Goal: Entertainment & Leisure: Browse casually

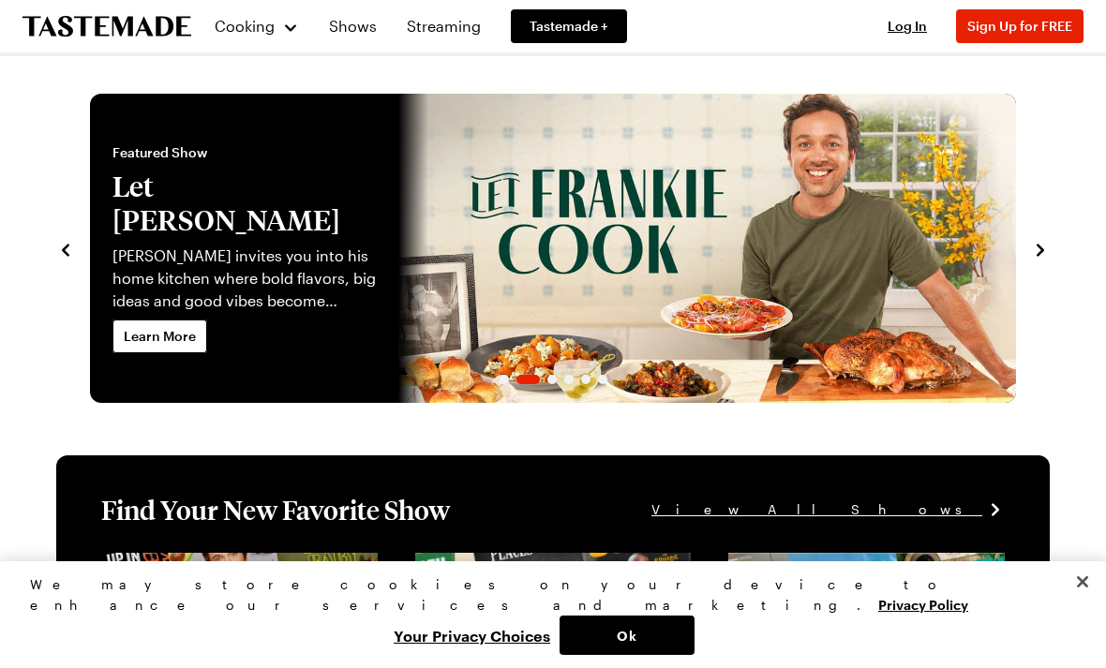
click at [906, 22] on span "Log In" at bounding box center [907, 26] width 39 height 16
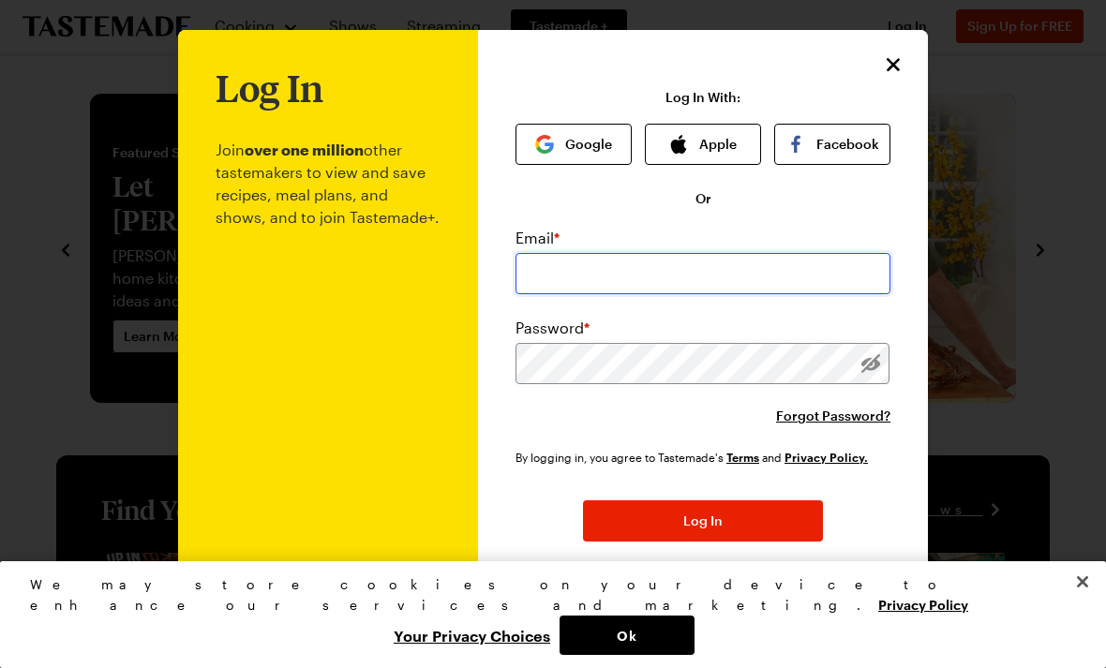
click at [673, 258] on input "email" at bounding box center [703, 273] width 375 height 41
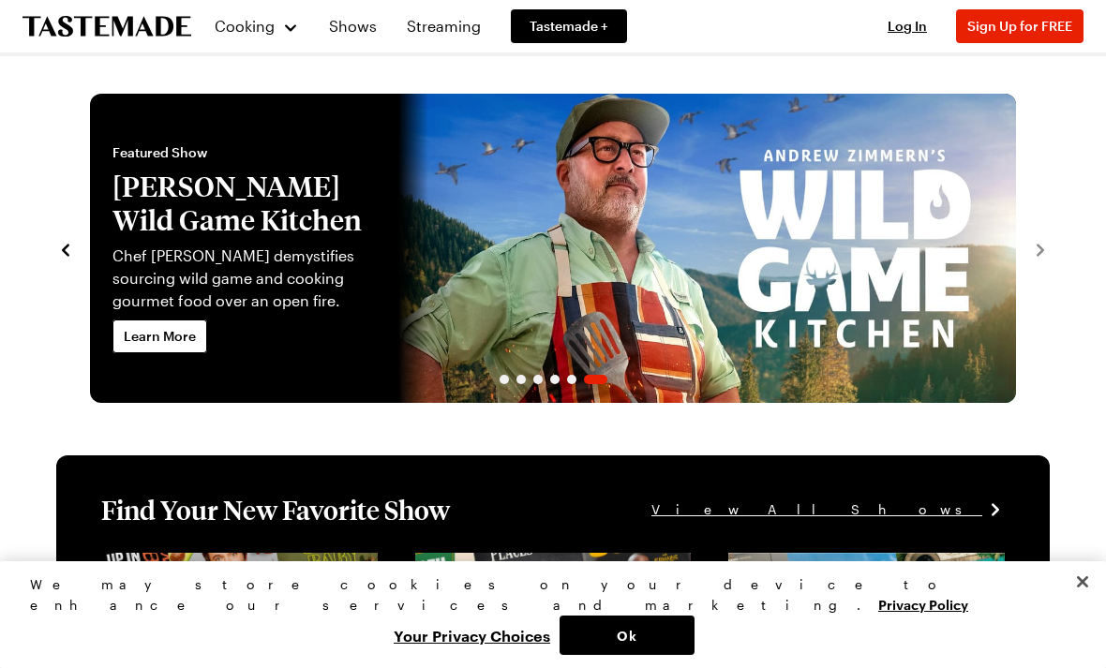
click at [1019, 16] on button "Sign Up for FREE" at bounding box center [1019, 26] width 127 height 34
click at [894, 26] on span "Log In" at bounding box center [907, 26] width 39 height 16
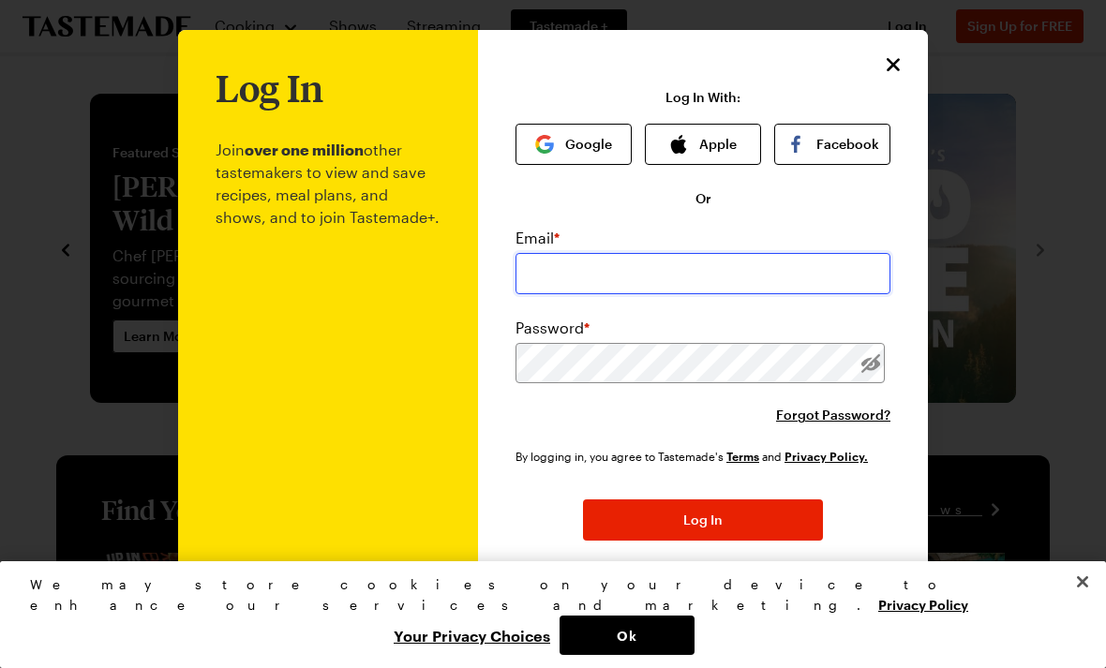
click at [778, 256] on input "email" at bounding box center [703, 273] width 375 height 41
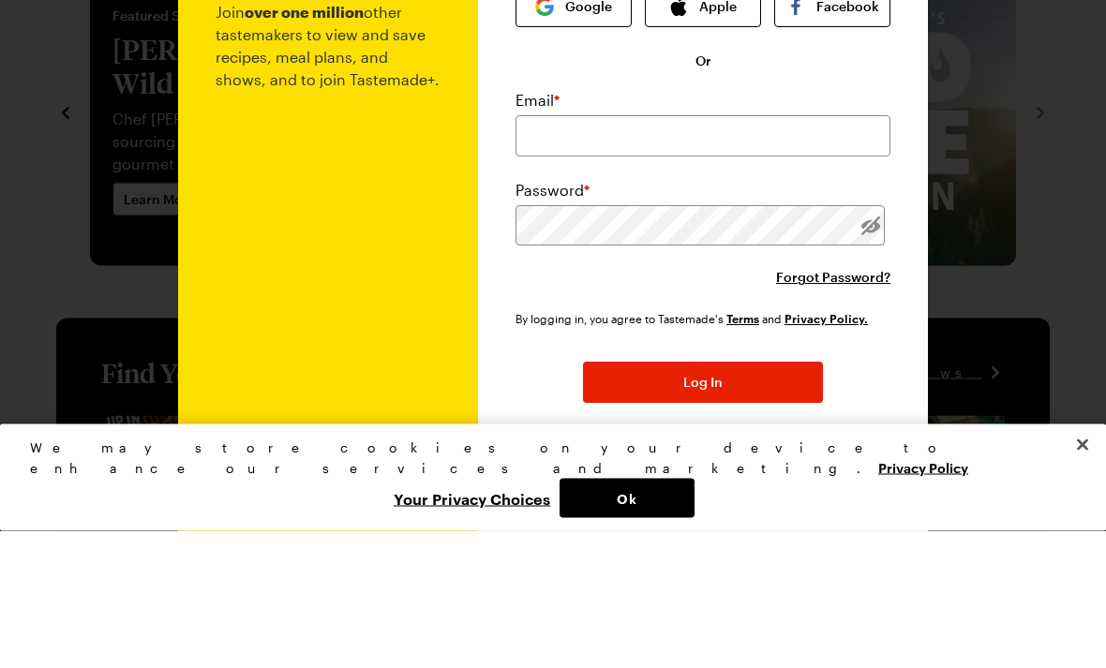
click at [579, 124] on button "Google" at bounding box center [574, 144] width 116 height 41
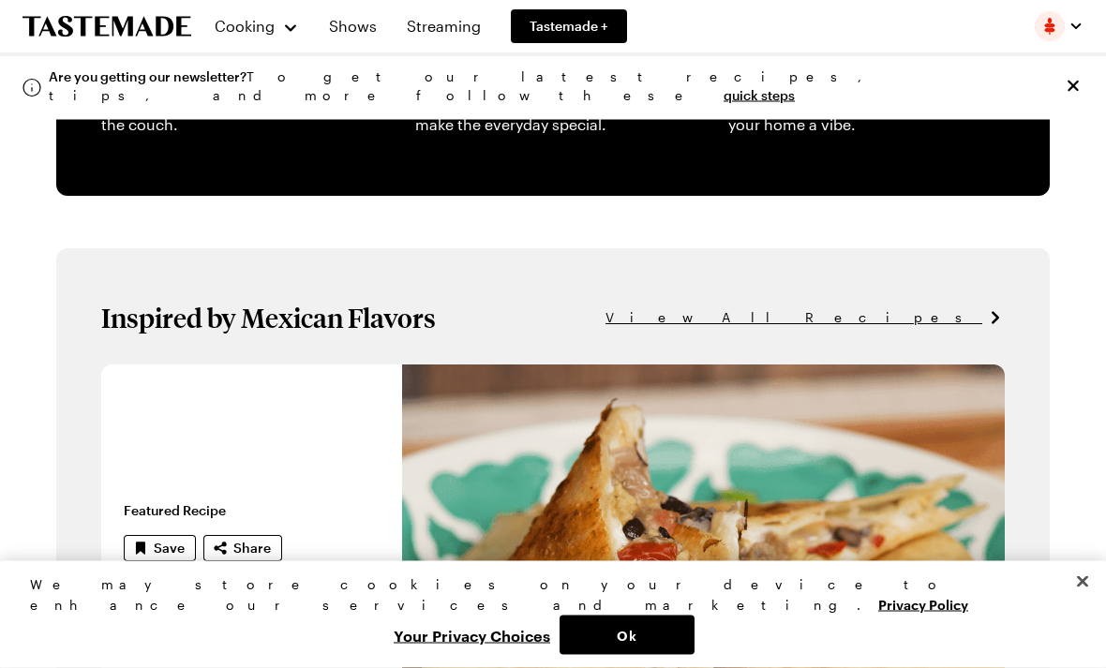
scroll to position [845, 0]
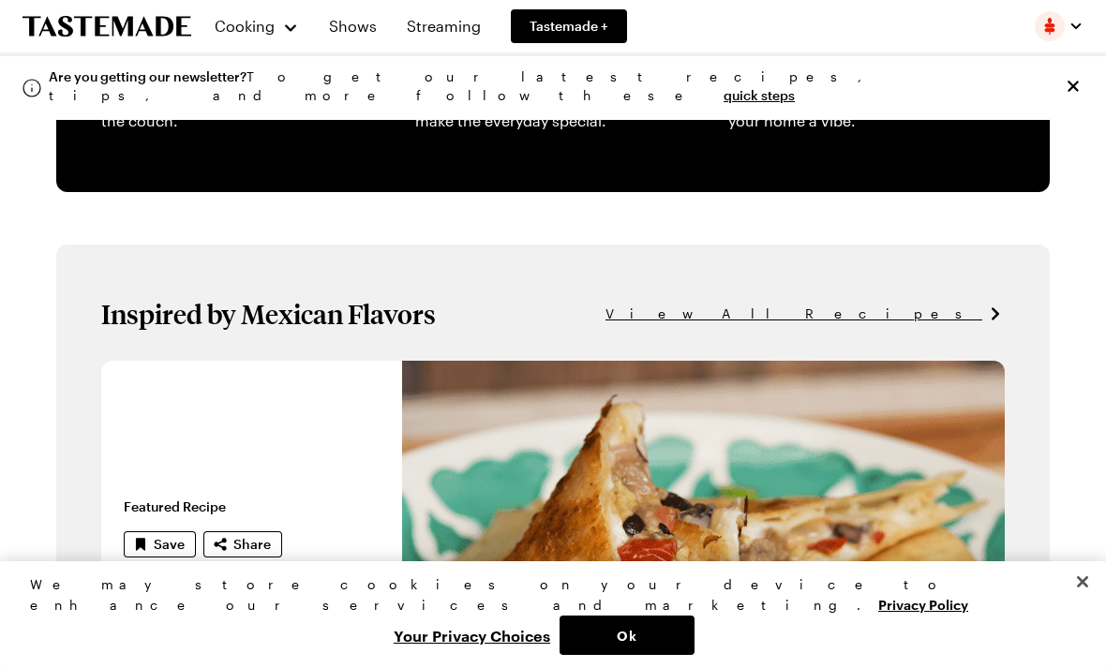
click at [695, 655] on button "Ok" at bounding box center [627, 635] width 135 height 39
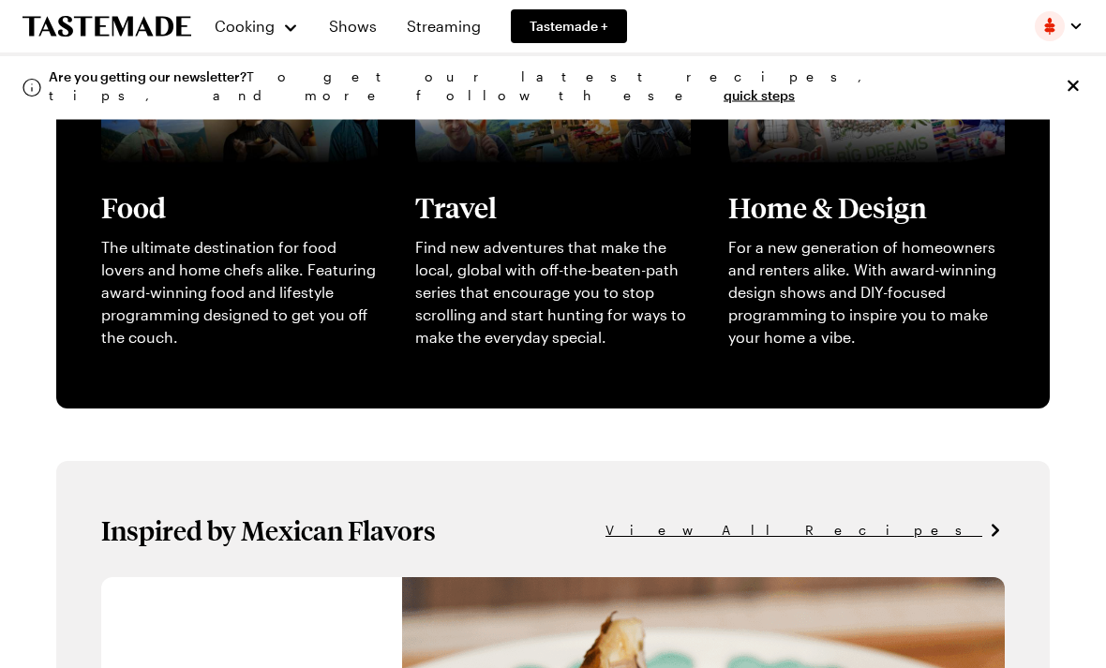
scroll to position [628, 0]
click at [1066, 77] on icon "Close info alert" at bounding box center [1073, 86] width 19 height 19
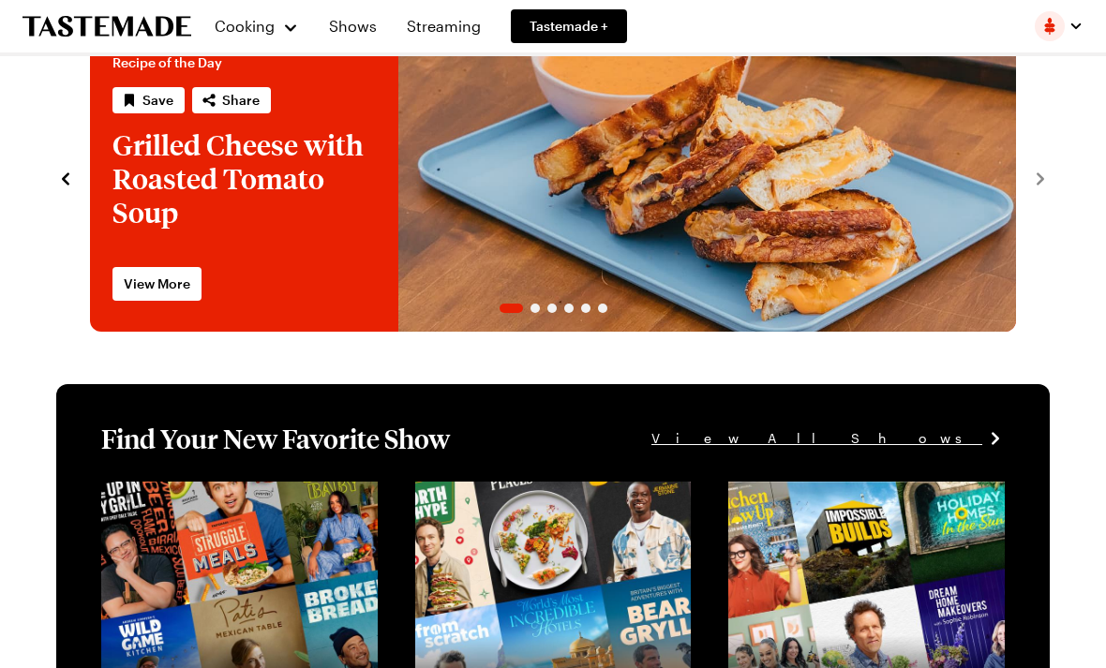
scroll to position [0, 0]
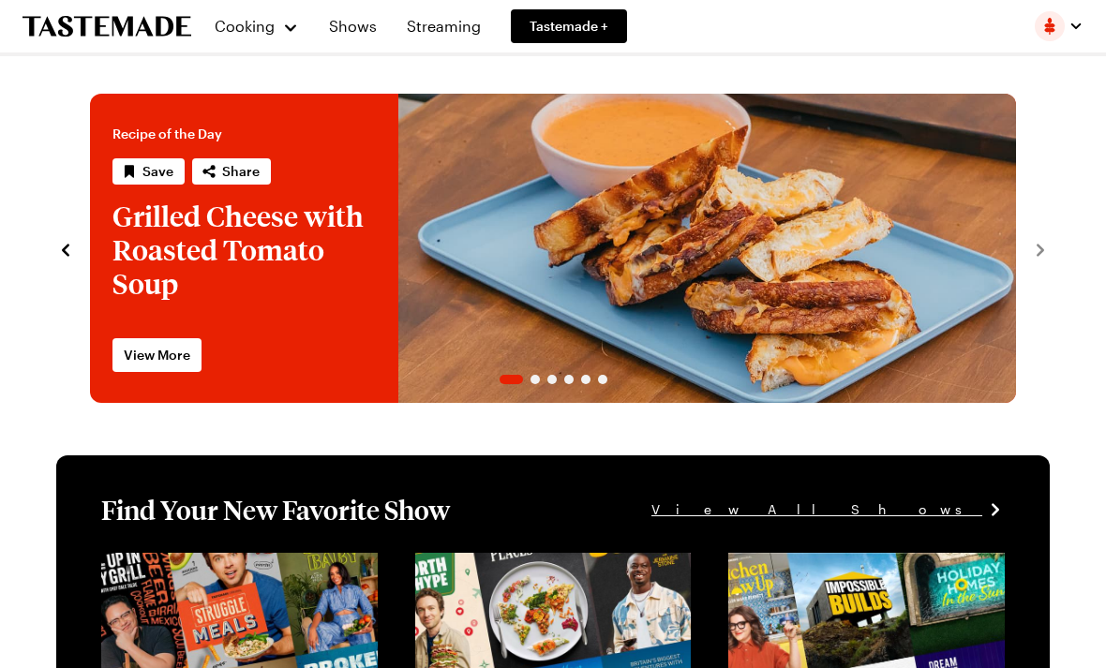
click at [232, 26] on span "Cooking" at bounding box center [245, 26] width 60 height 18
